Goal: Check status

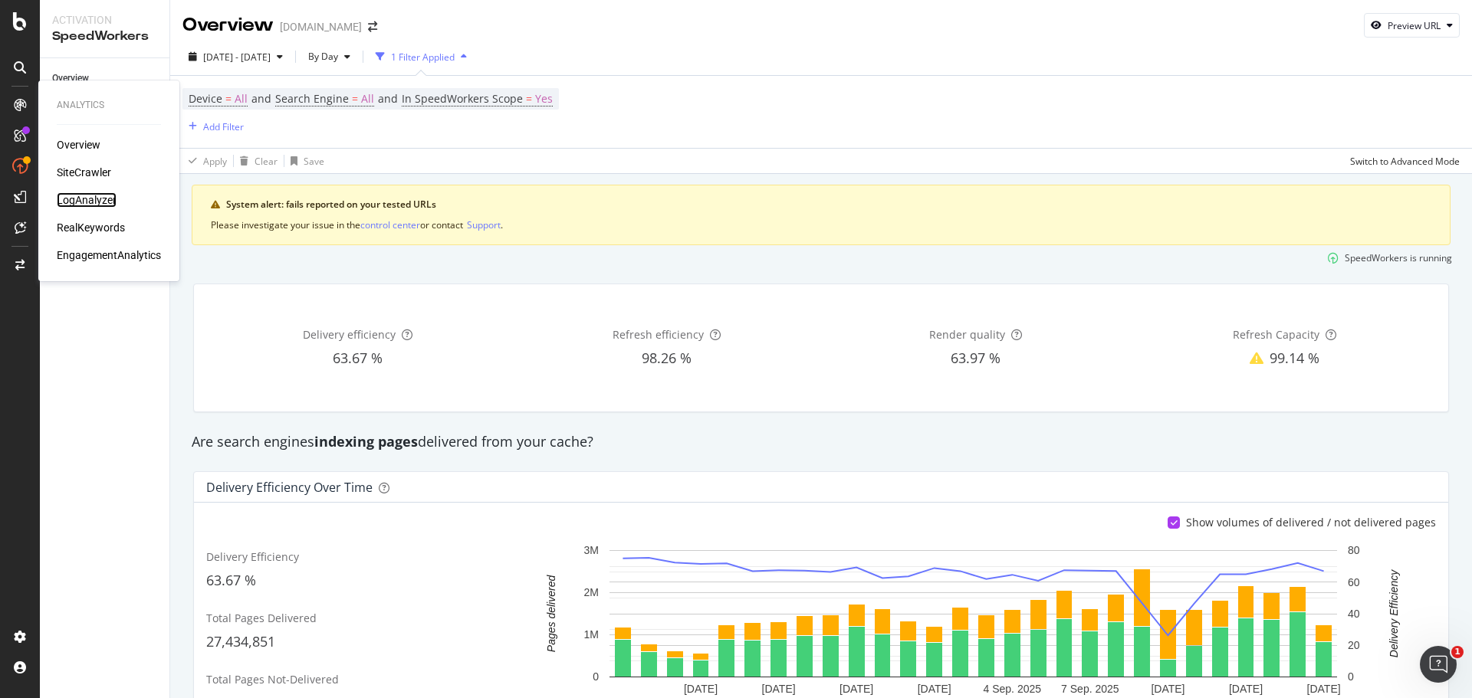
click at [75, 199] on div "LogAnalyzer" at bounding box center [87, 199] width 60 height 15
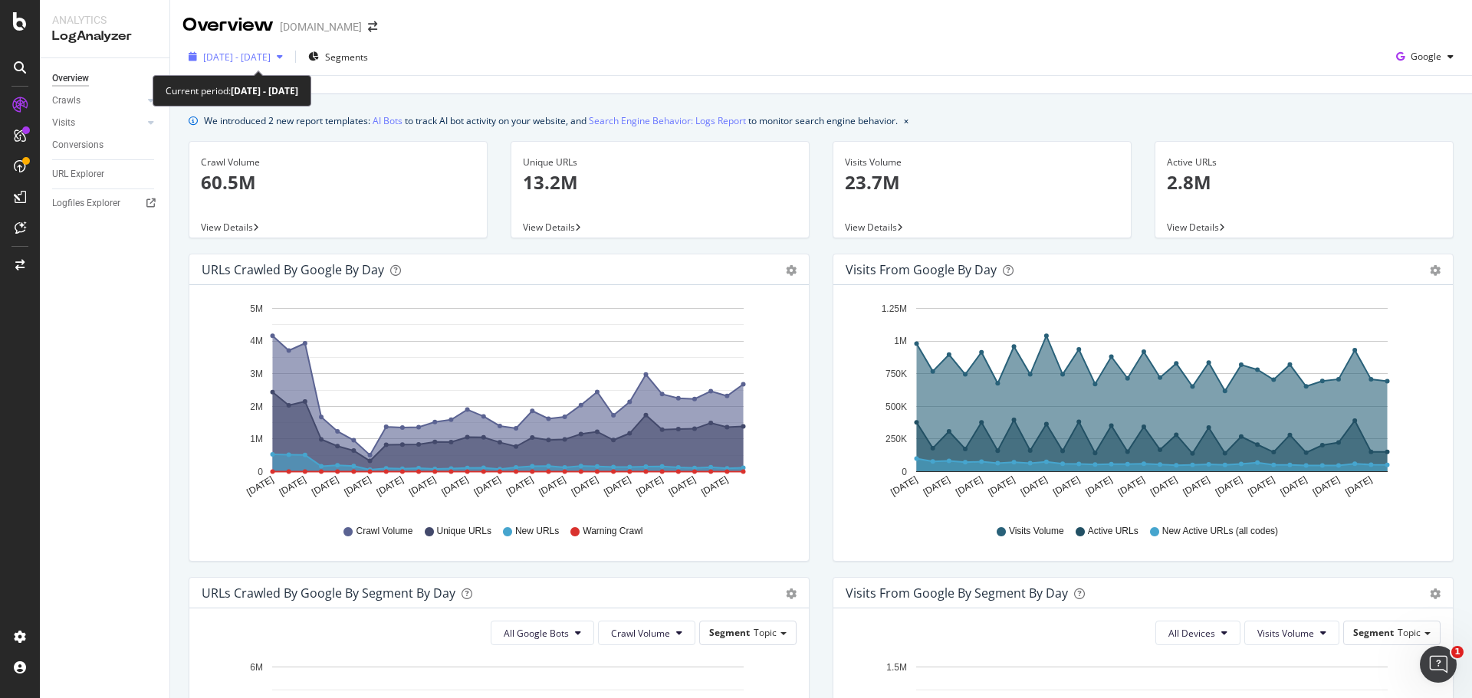
click at [271, 54] on span "[DATE] - [DATE]" at bounding box center [236, 57] width 67 height 13
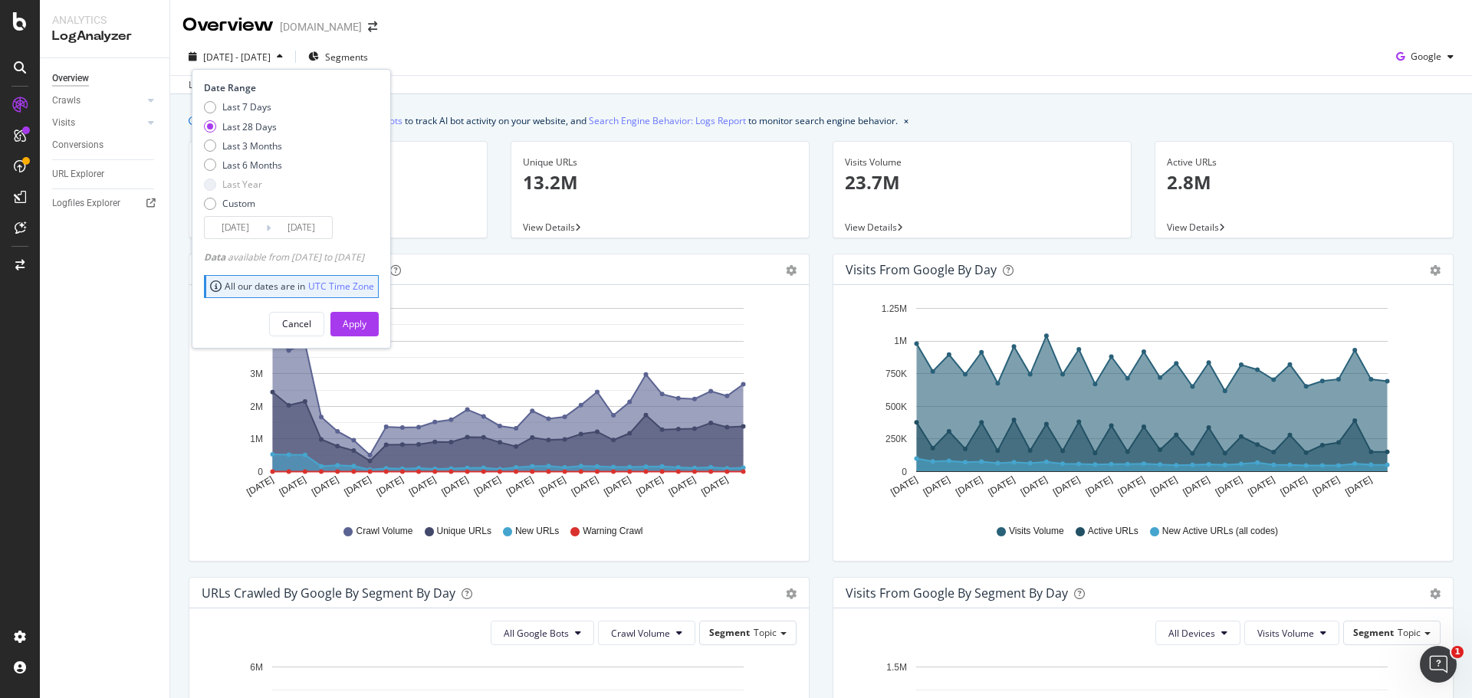
click at [291, 220] on input "[DATE]" at bounding box center [301, 227] width 61 height 21
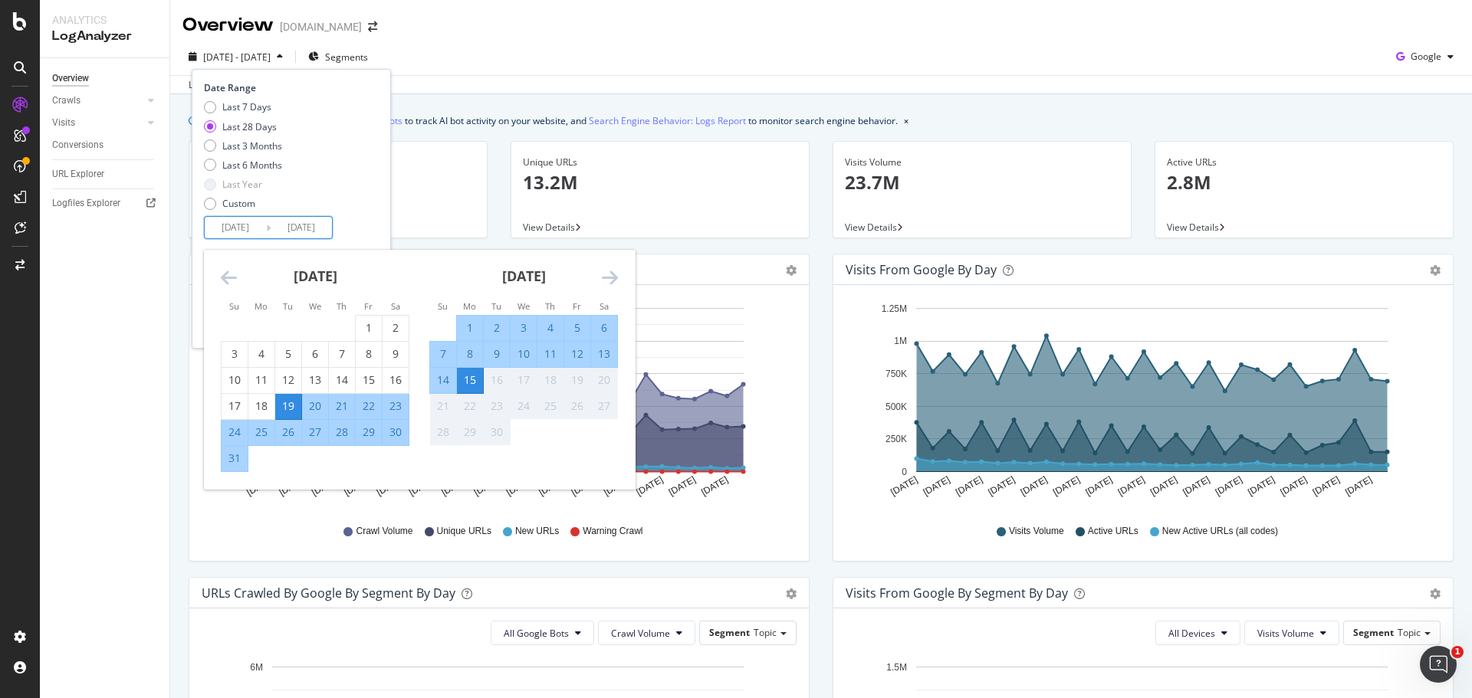
click at [628, 50] on div "[DATE] - [DATE] Segments Date Range Last 7 Days Last 28 Days Last 3 Months Last…" at bounding box center [821, 59] width 1302 height 31
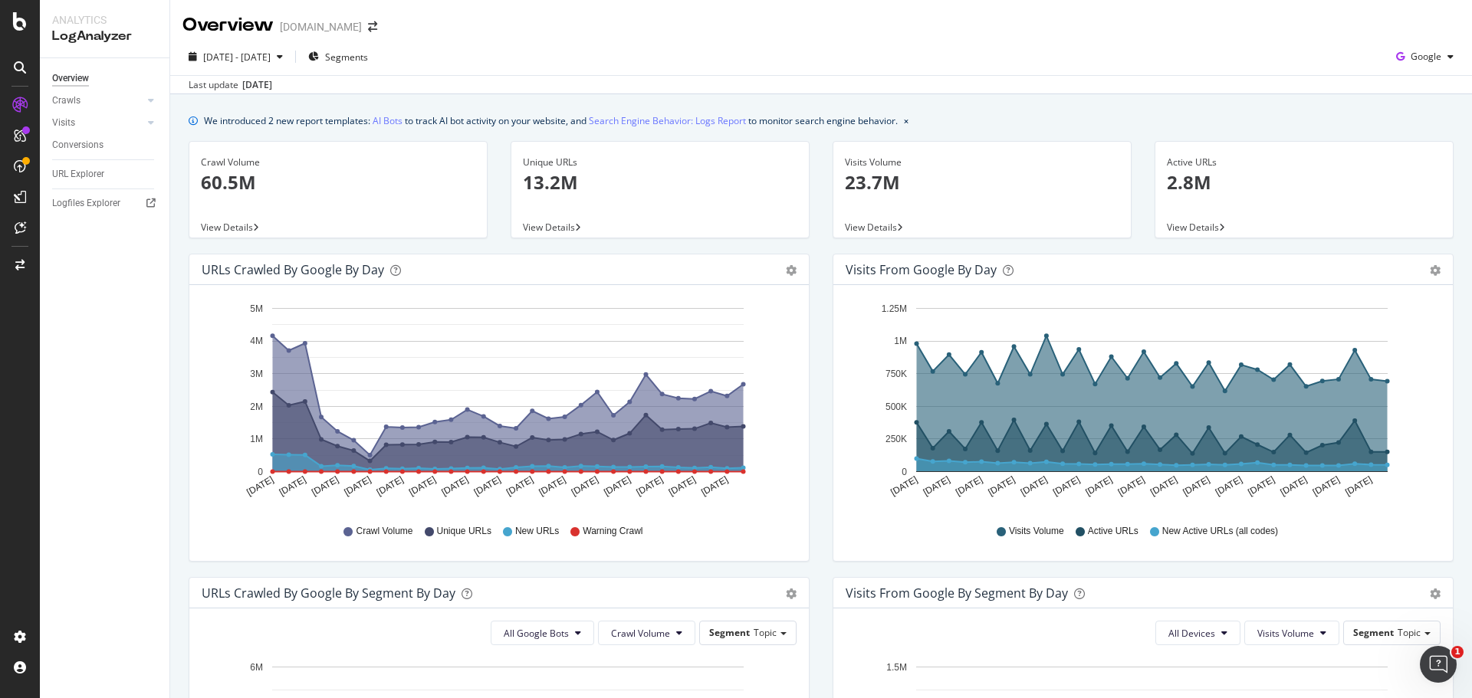
click at [726, 40] on div "2025 Aug. 17th - Sep. 15th Segments Google Last update Sep. 17, 2025" at bounding box center [821, 66] width 1302 height 56
